Goal: Information Seeking & Learning: Learn about a topic

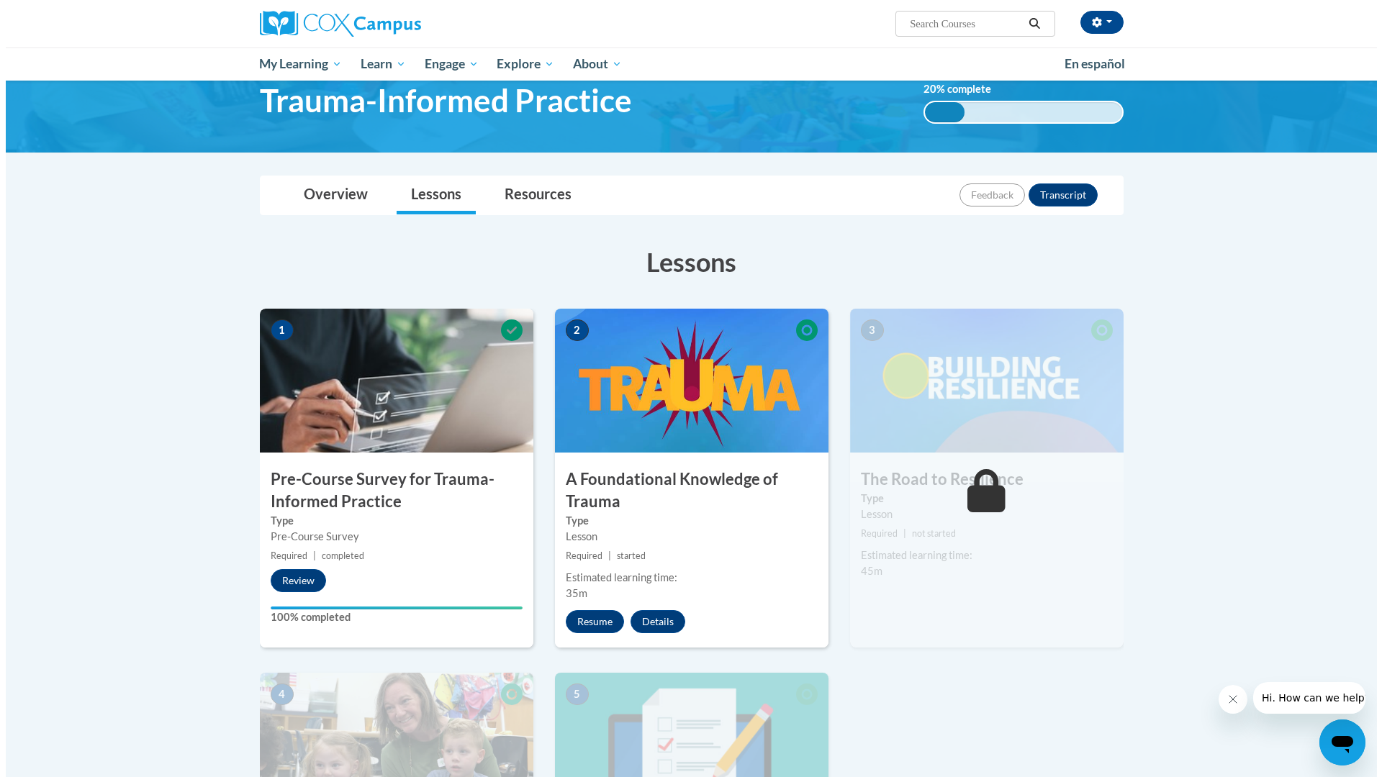
scroll to position [144, 0]
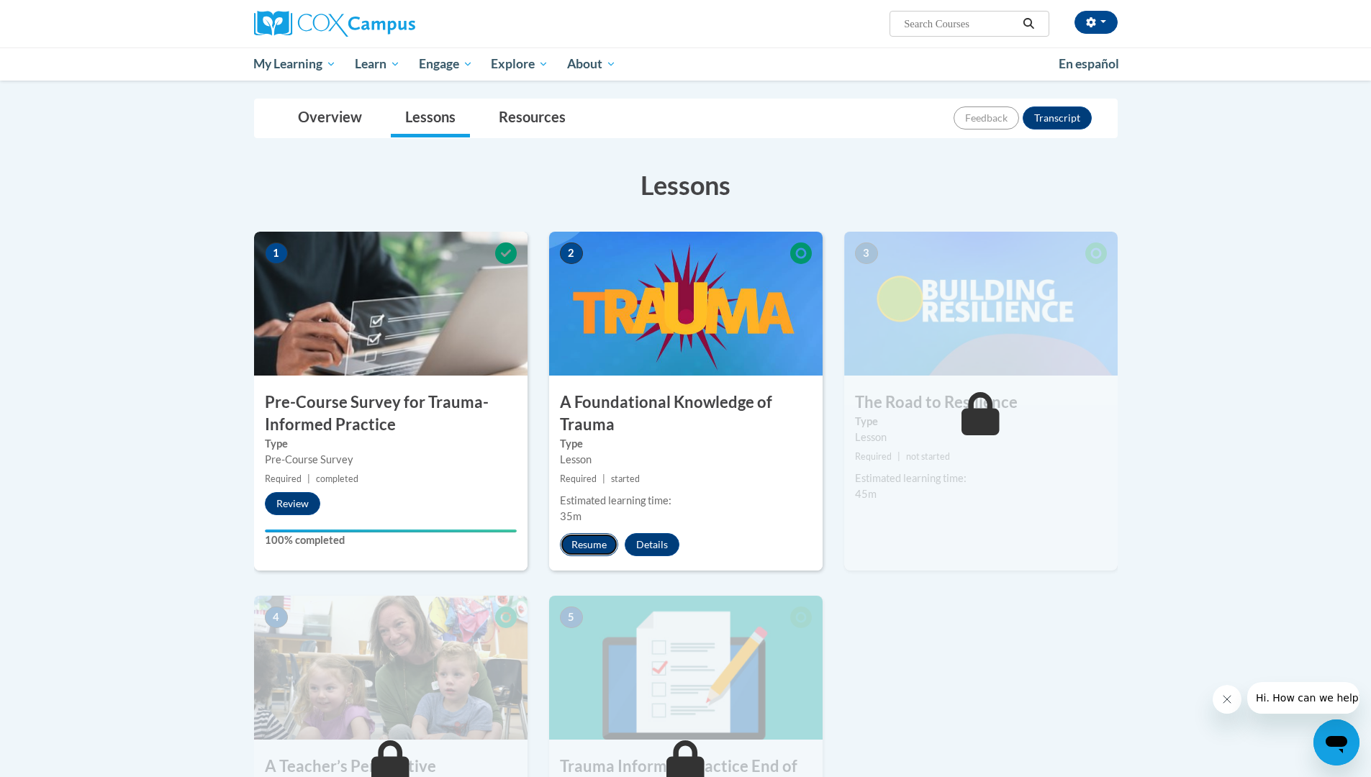
click at [599, 551] on button "Resume" at bounding box center [589, 544] width 58 height 23
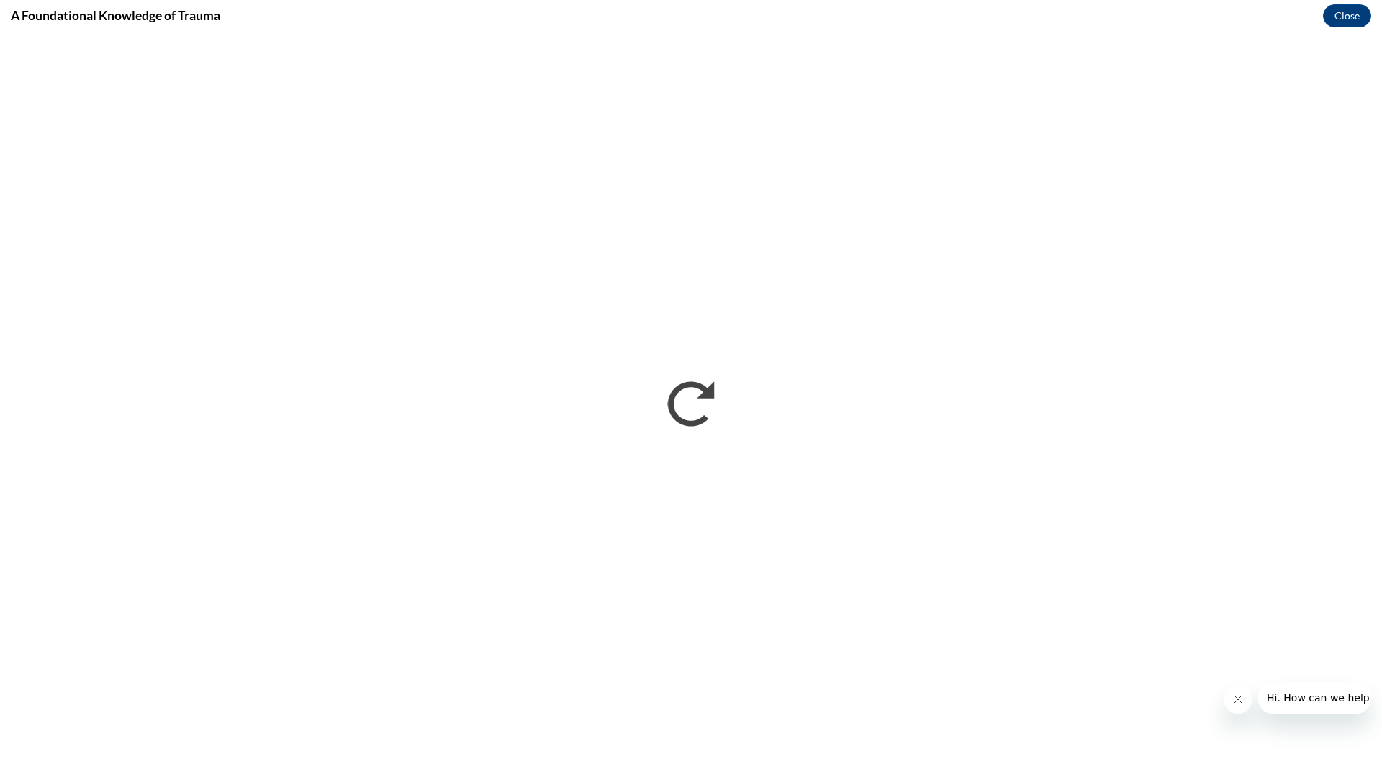
scroll to position [0, 0]
